Goal: Task Accomplishment & Management: Manage account settings

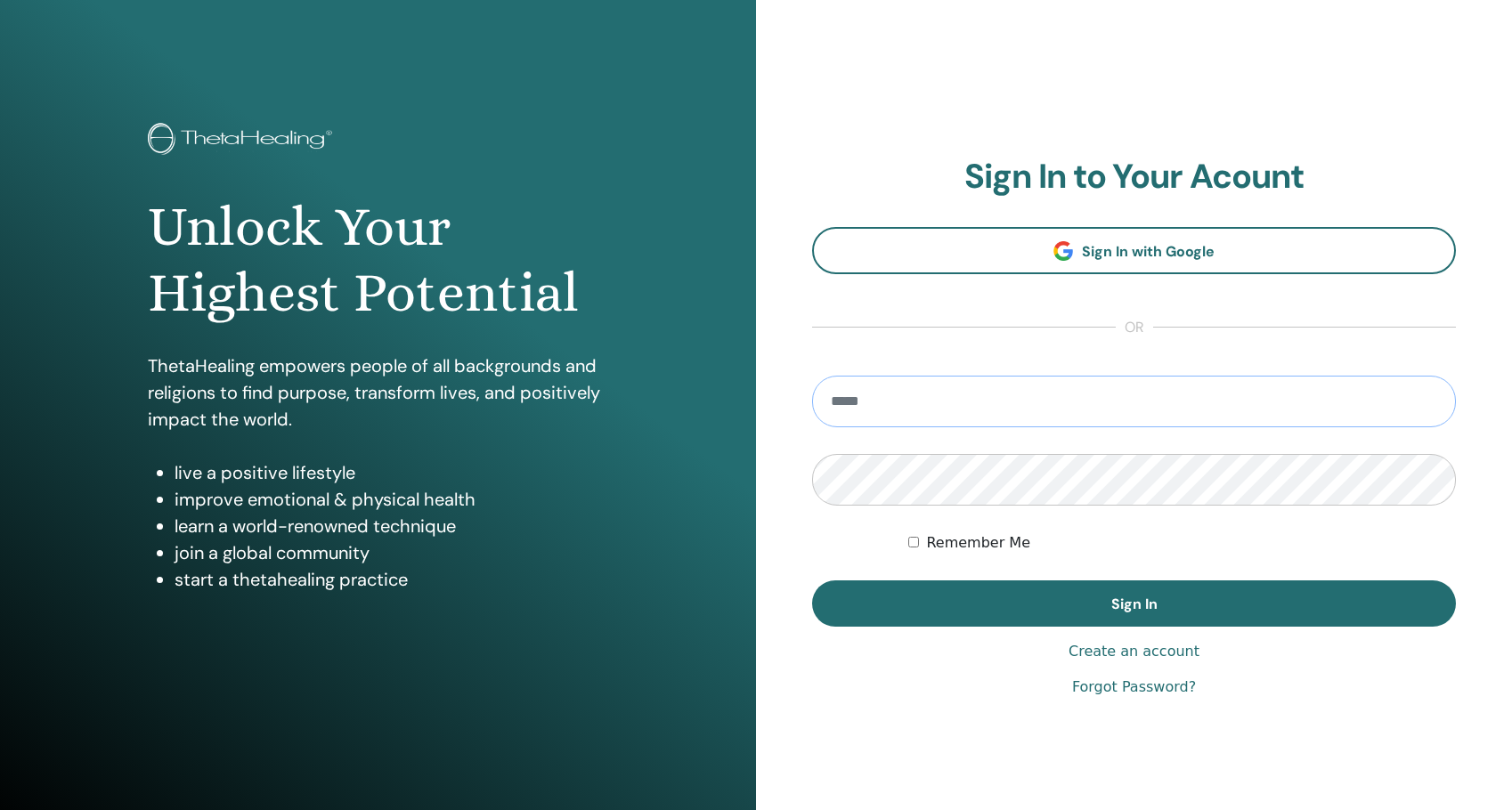
type input "**********"
click at [1134, 604] on button "Sign In" at bounding box center [1134, 604] width 644 height 47
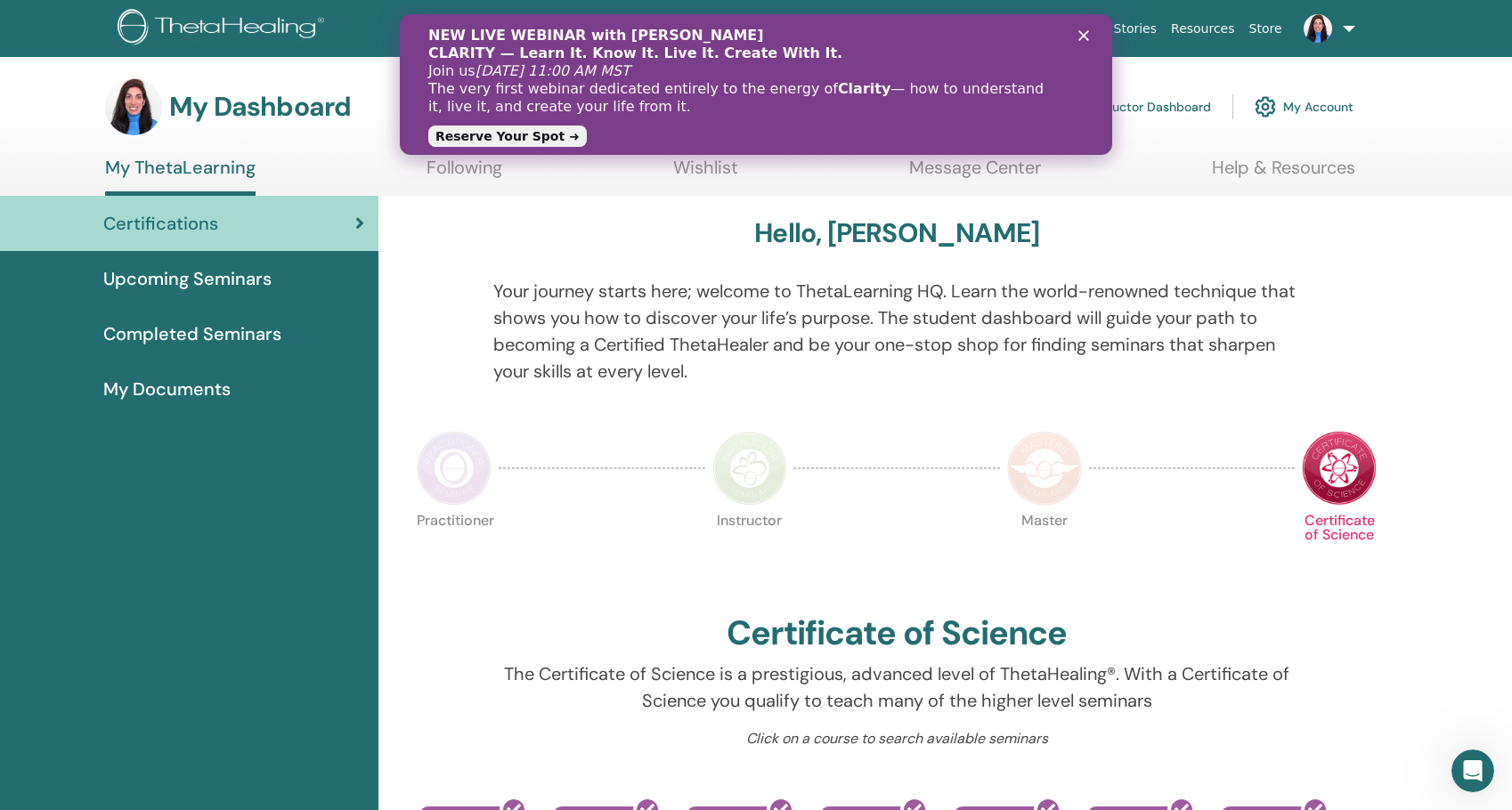
click at [1359, 37] on link at bounding box center [1325, 29] width 73 height 57
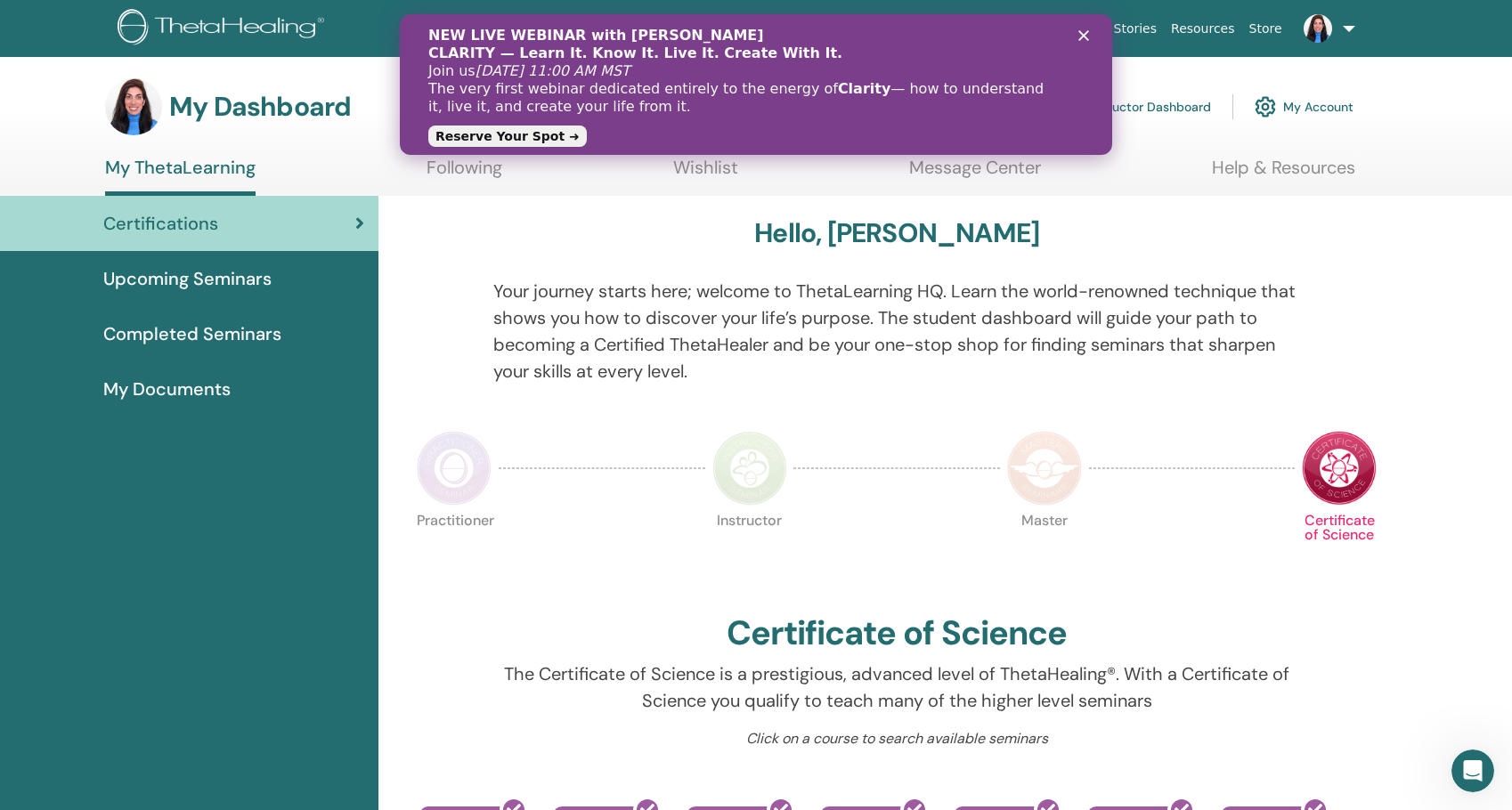
click at [1336, 115] on link "My Account" at bounding box center [1305, 107] width 99 height 39
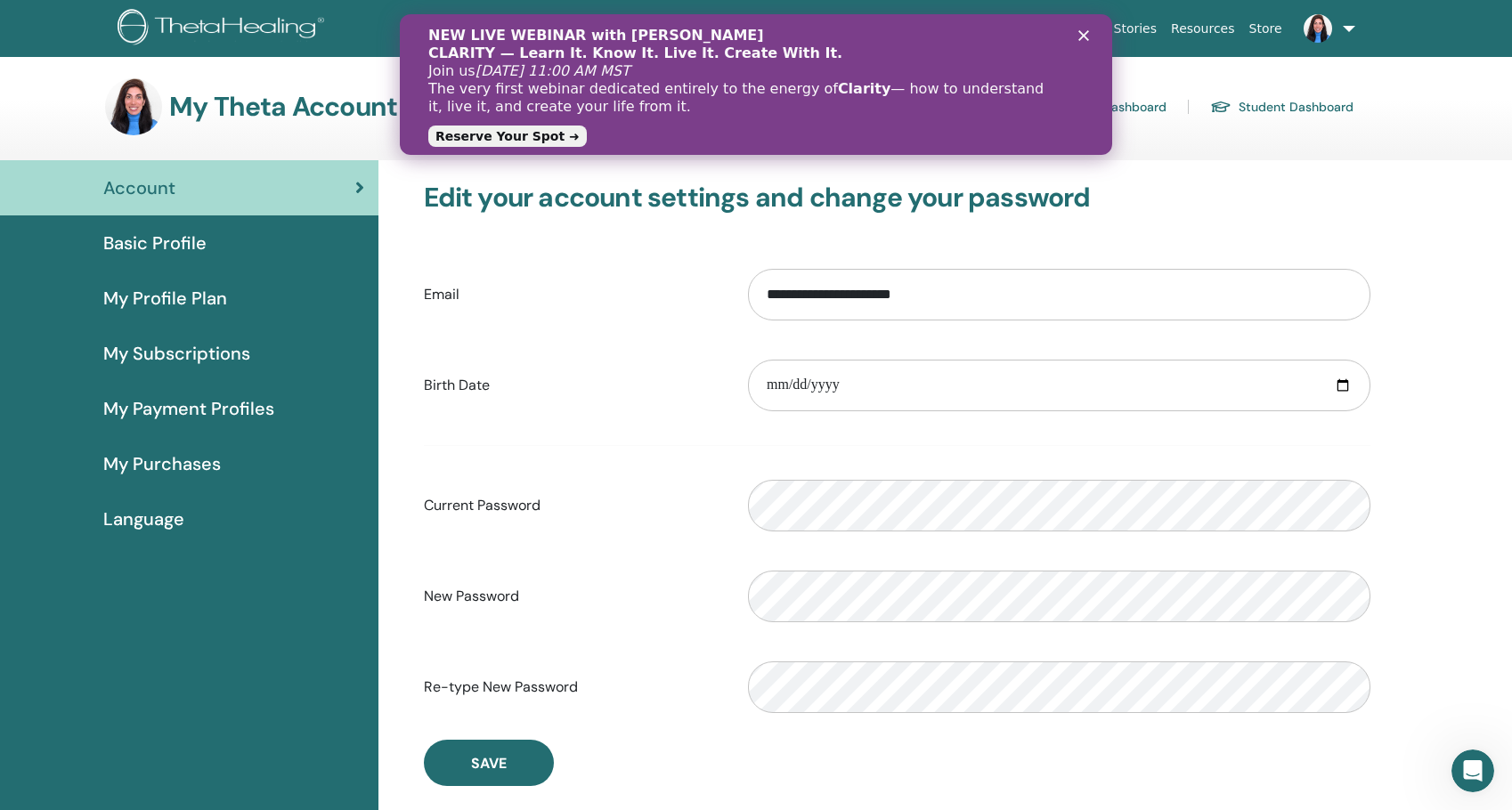
click at [1083, 40] on icon "Close" at bounding box center [1084, 36] width 11 height 11
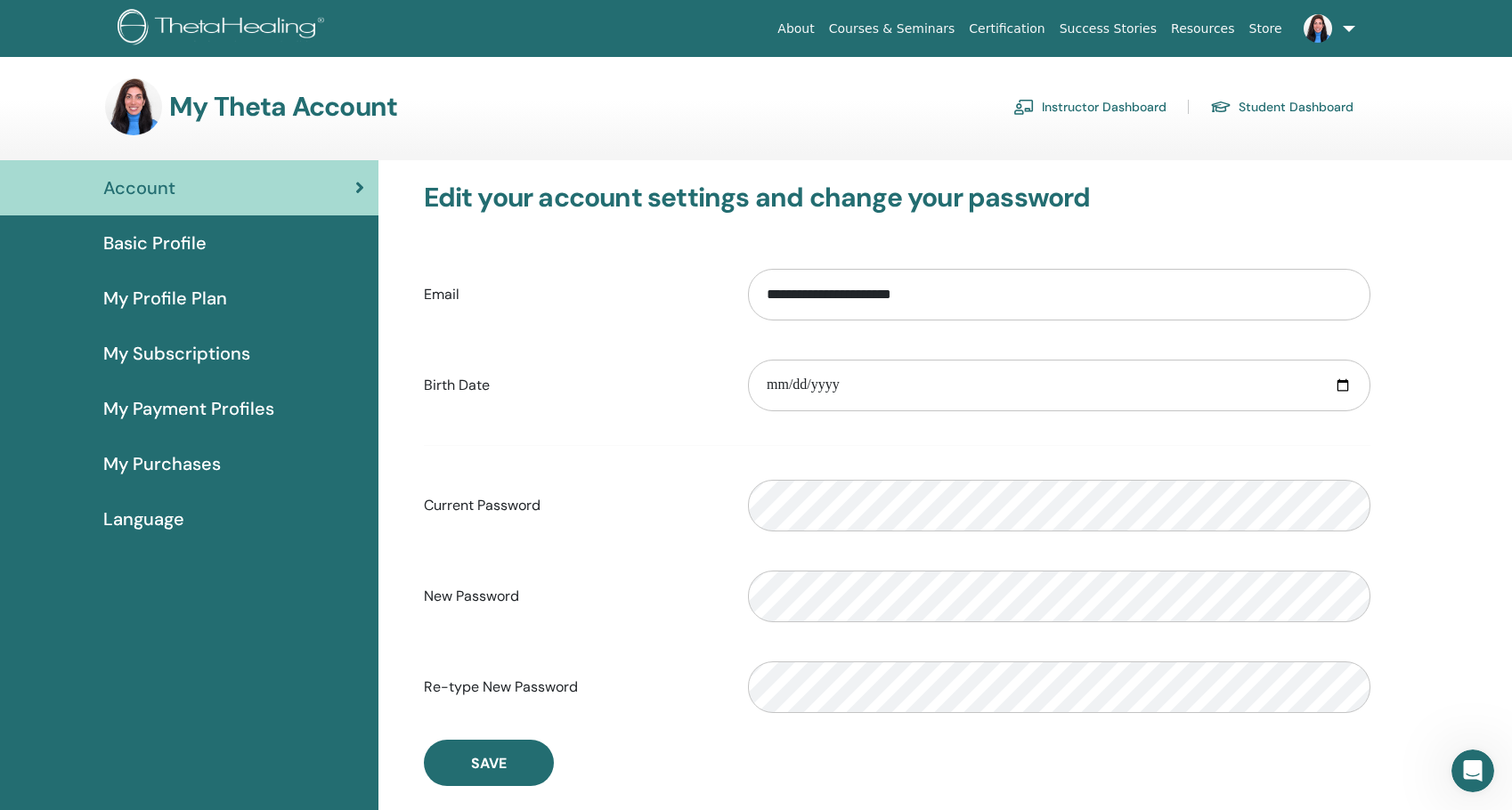
click at [161, 243] on span "Basic Profile" at bounding box center [154, 243] width 103 height 27
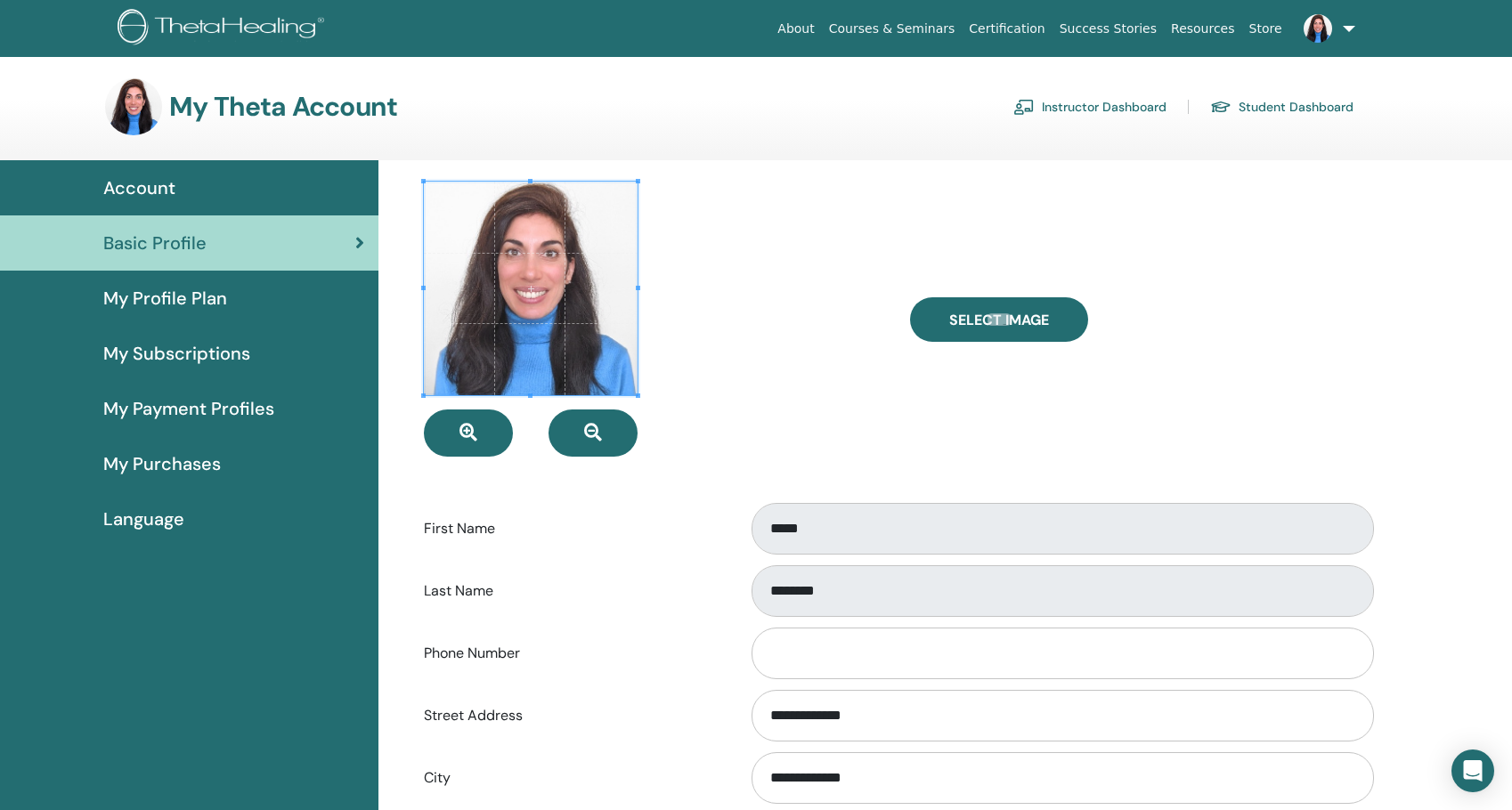
click at [160, 298] on span "My Profile Plan" at bounding box center [165, 299] width 124 height 27
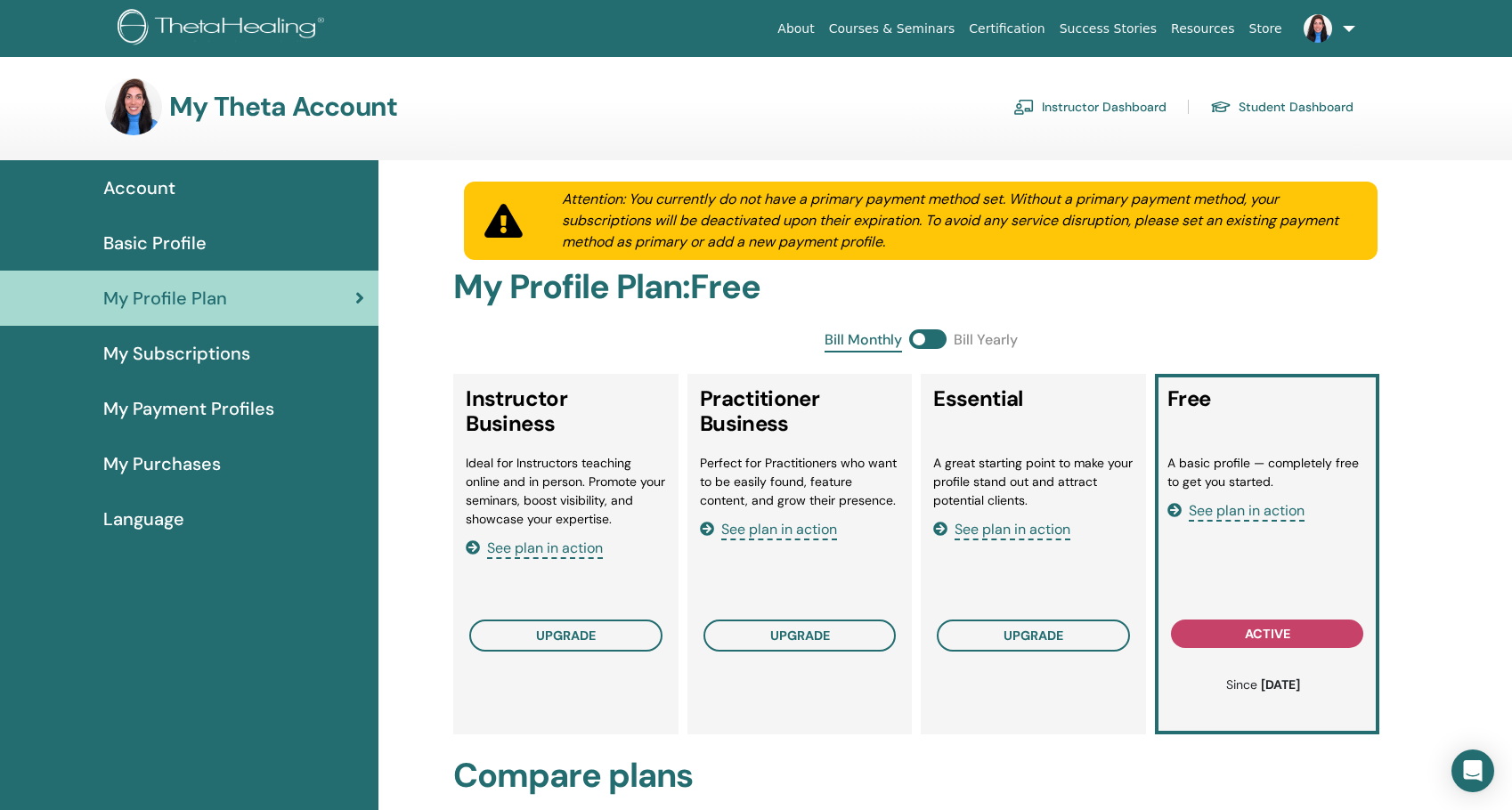
click at [208, 353] on span "My Subscriptions" at bounding box center [177, 353] width 147 height 27
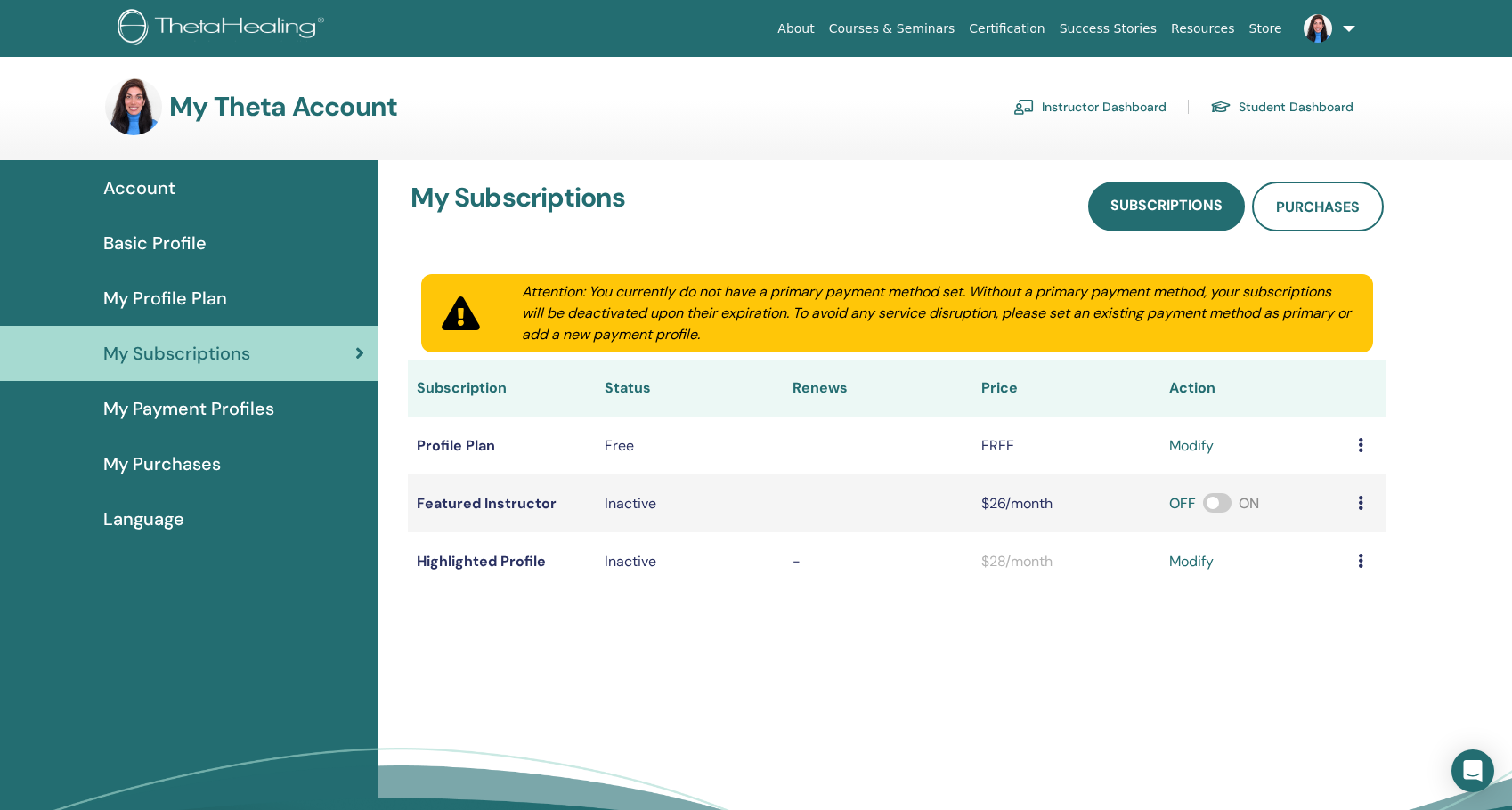
click at [209, 416] on span "My Payment Profiles" at bounding box center [188, 409] width 171 height 27
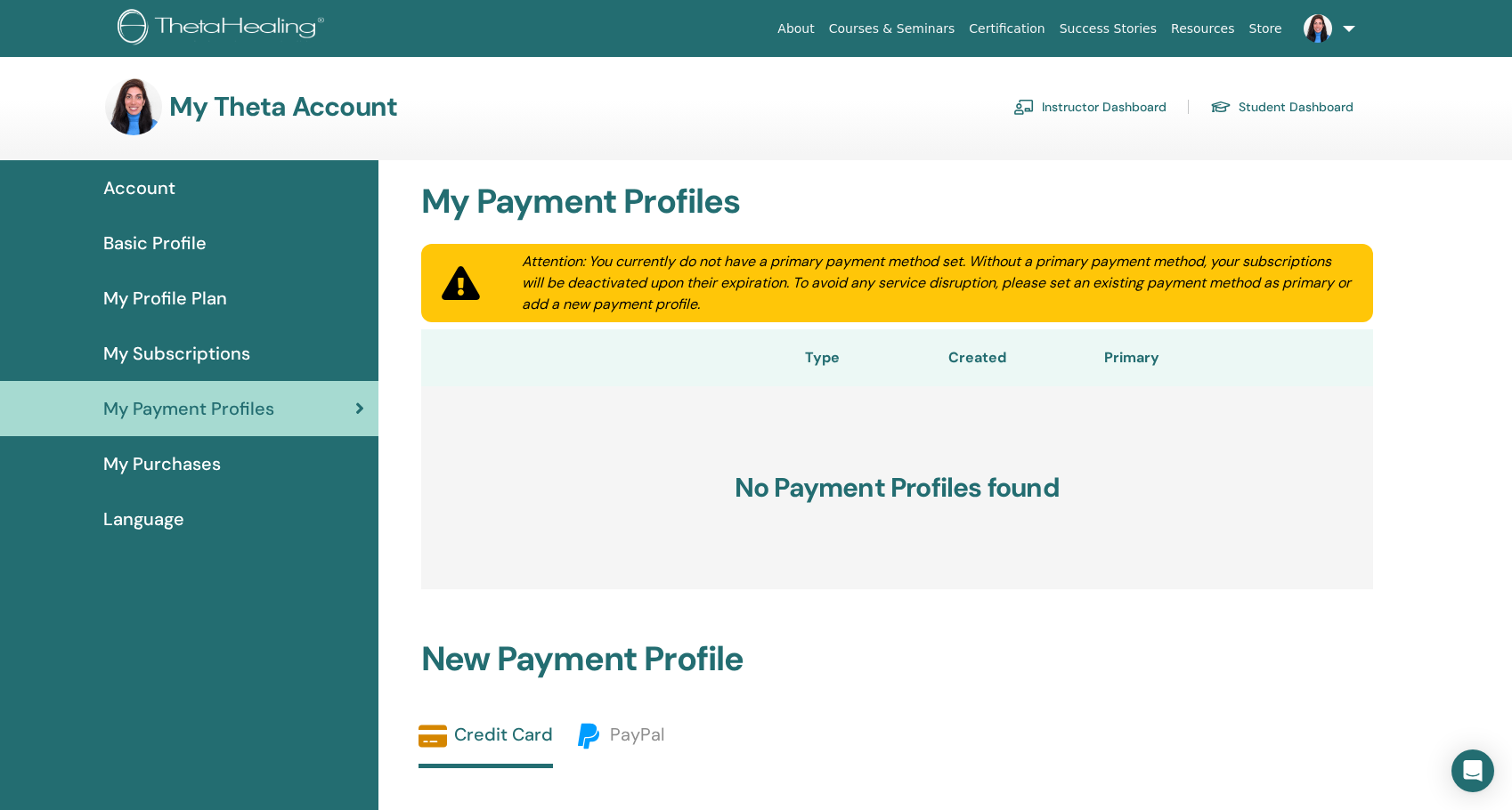
click at [157, 463] on span "My Purchases" at bounding box center [162, 464] width 118 height 27
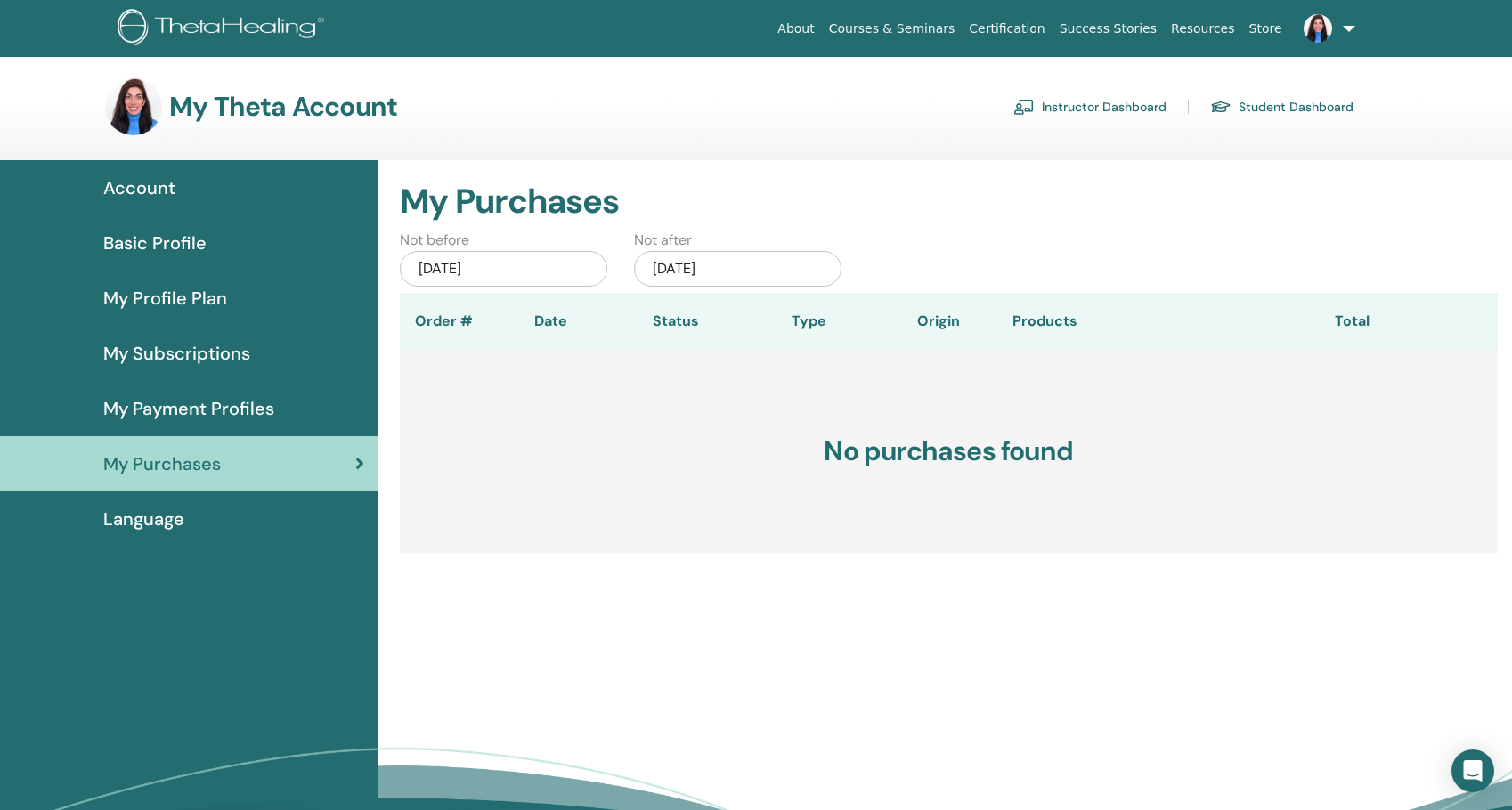
click at [170, 178] on span "Account" at bounding box center [139, 188] width 72 height 27
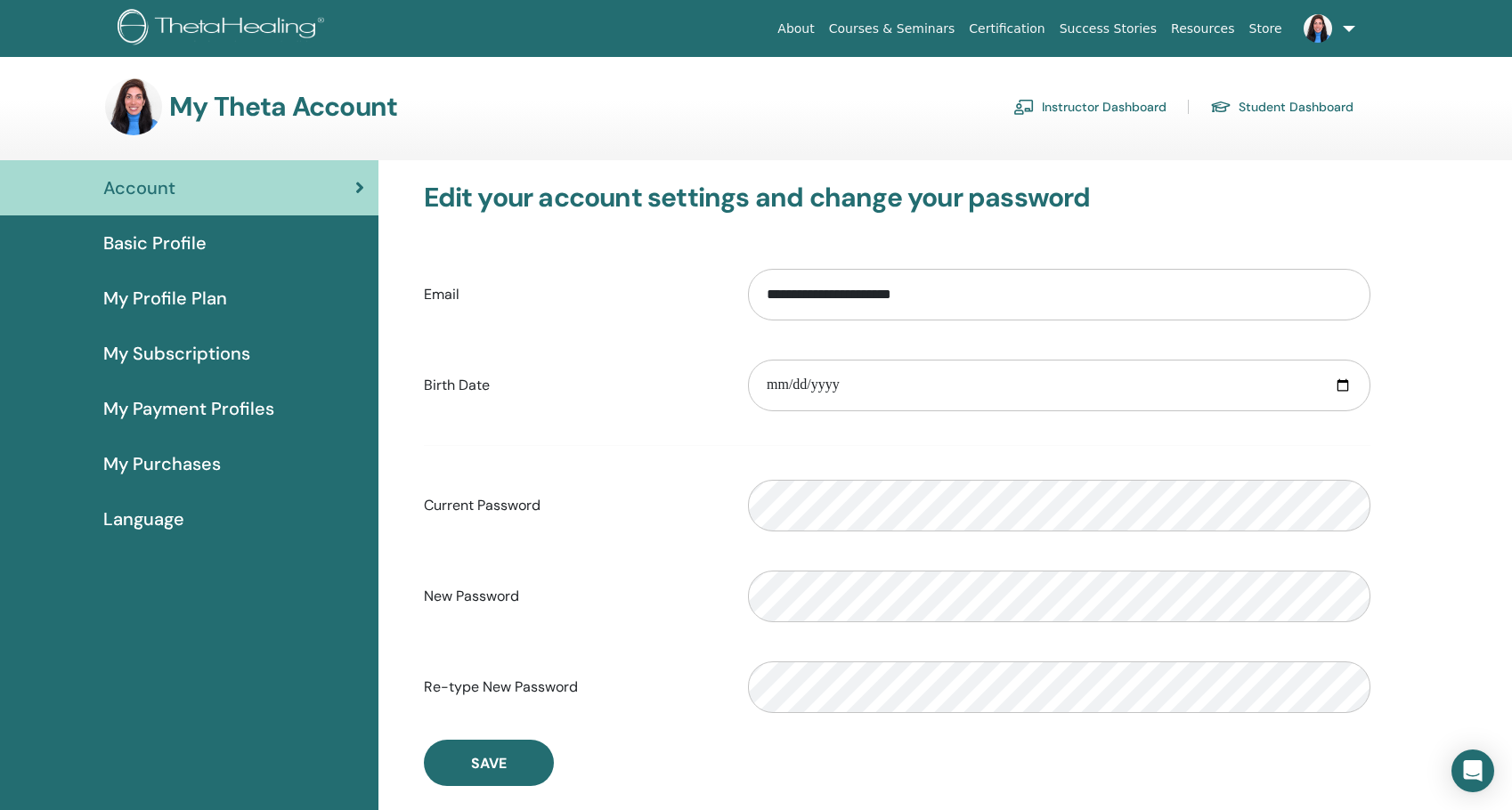
click at [1338, 22] on span at bounding box center [1318, 28] width 43 height 14
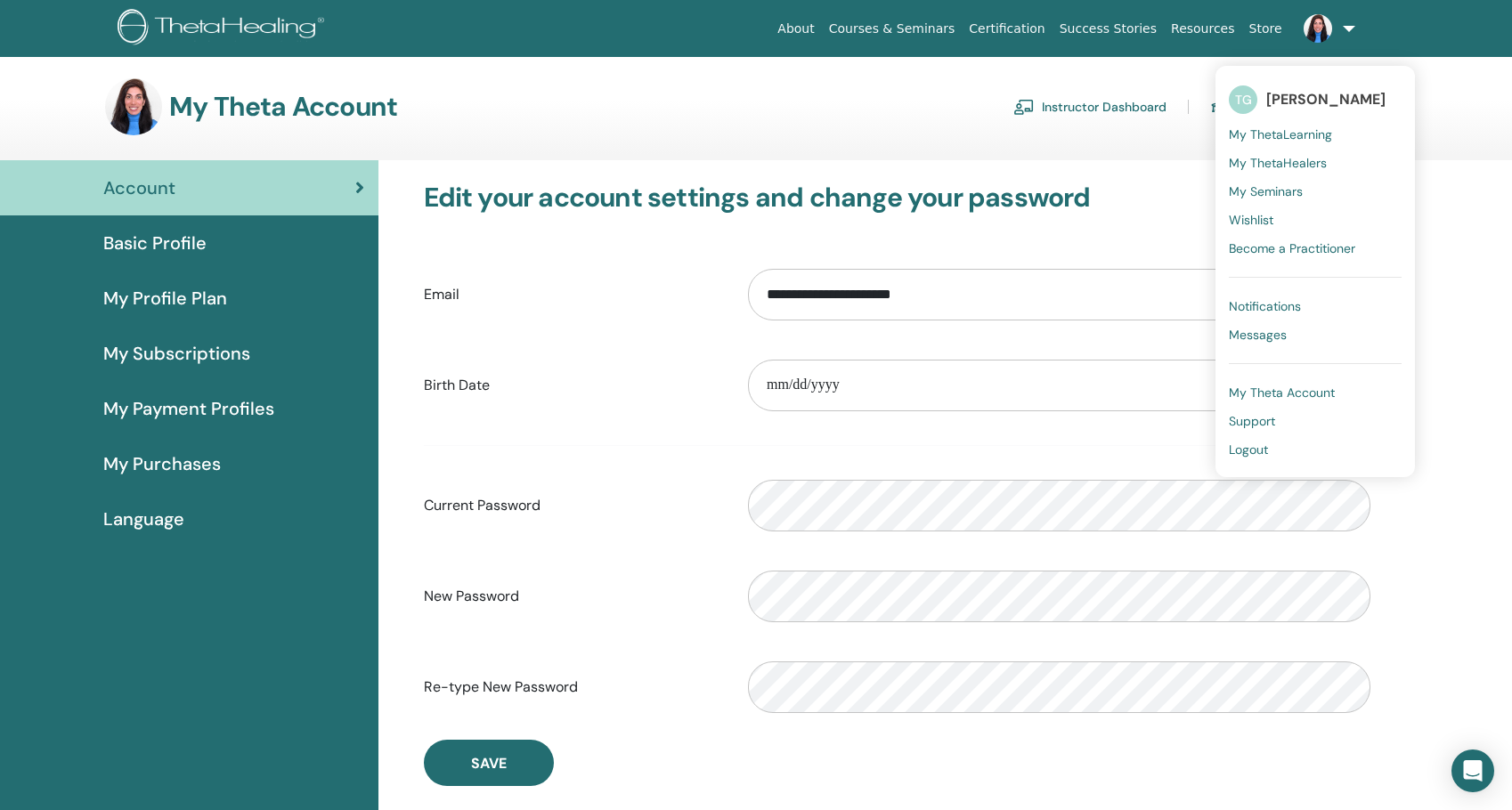
click at [1250, 447] on span "Logout" at bounding box center [1249, 449] width 39 height 16
